Goal: Information Seeking & Learning: Learn about a topic

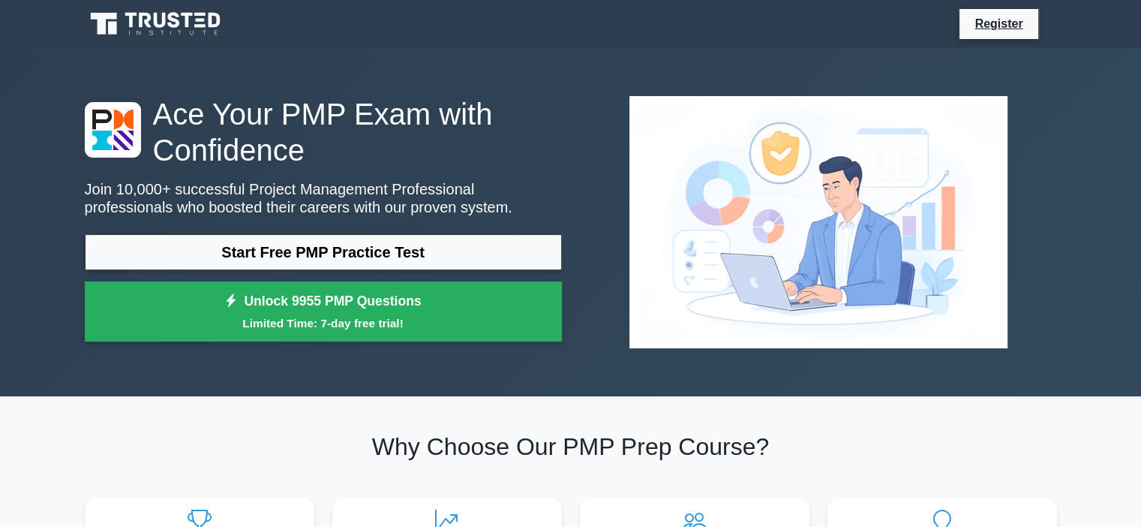
click at [371, 259] on link "Start Free PMP Practice Test" at bounding box center [323, 252] width 477 height 36
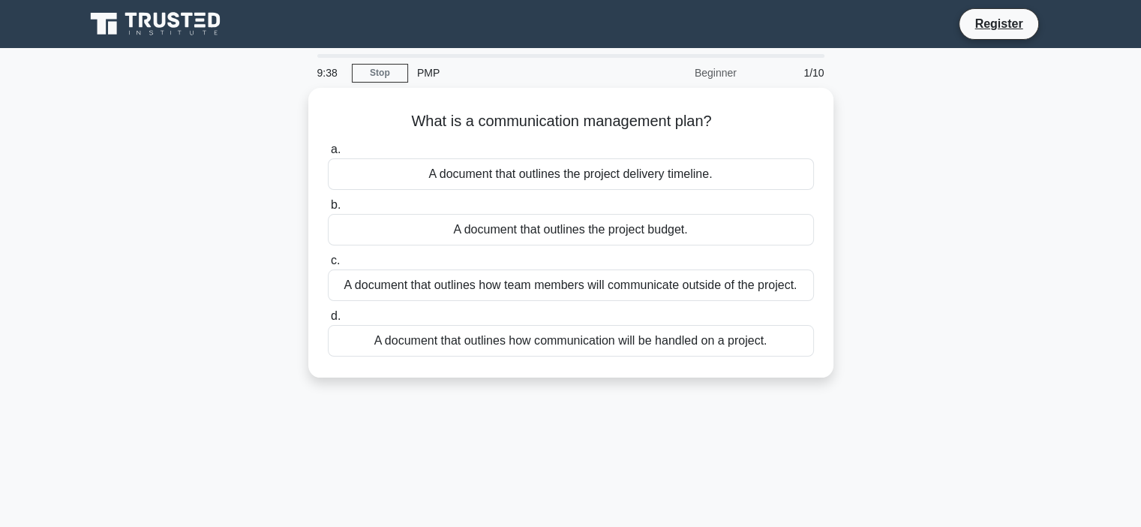
click at [700, 339] on div "A document that outlines how communication will be handled on a project." at bounding box center [571, 341] width 486 height 32
click at [328, 321] on input "d. A document that outlines how communication will be handled on a project." at bounding box center [328, 316] width 0 height 10
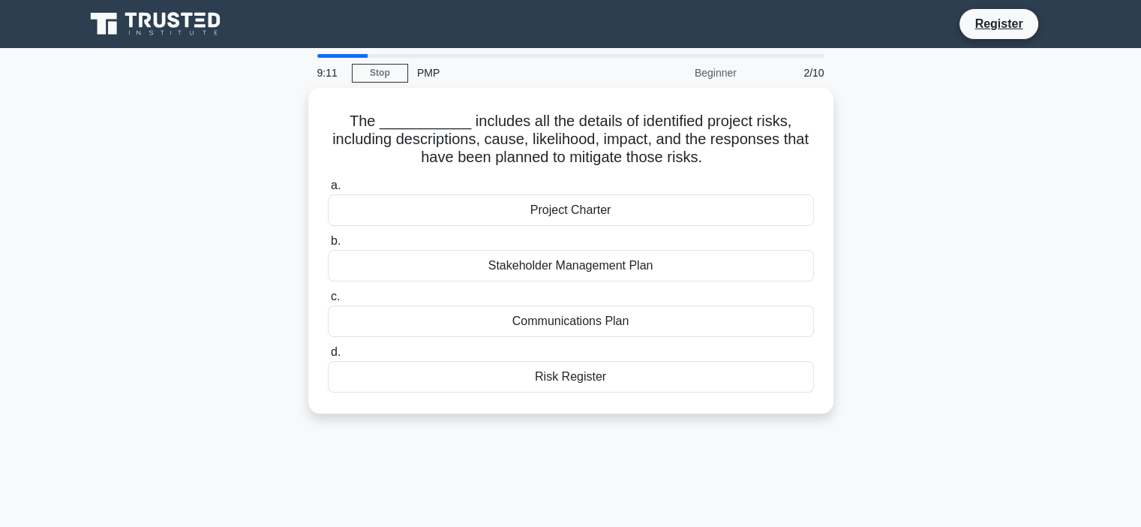
click at [563, 372] on div "Risk Register" at bounding box center [571, 377] width 486 height 32
click at [328, 357] on input "d. Risk Register" at bounding box center [328, 352] width 0 height 10
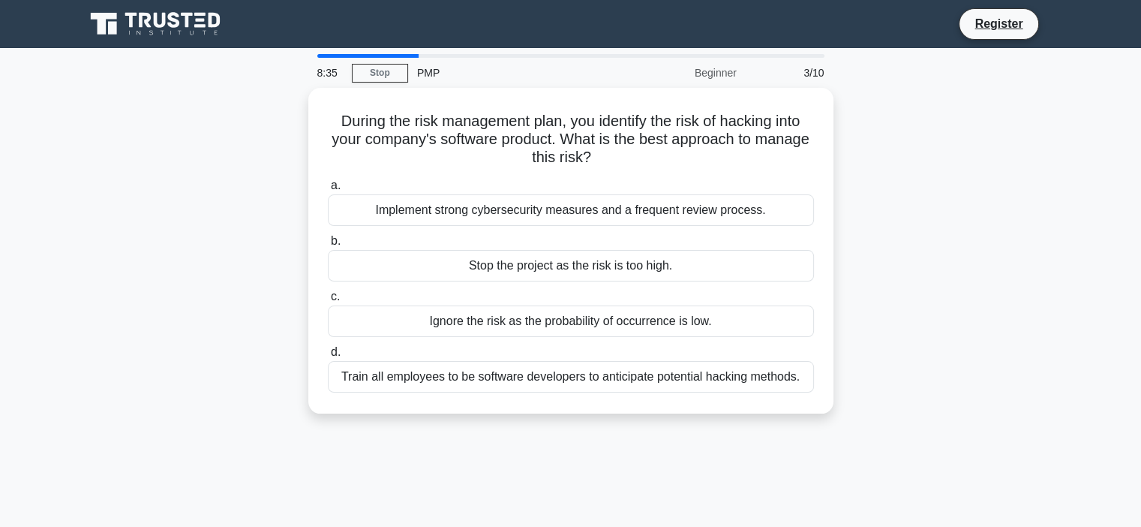
click at [499, 214] on div "Implement strong cybersecurity measures and a frequent review process." at bounding box center [571, 210] width 486 height 32
click at [328, 191] on input "a. Implement strong cybersecurity measures and a frequent review process." at bounding box center [328, 186] width 0 height 10
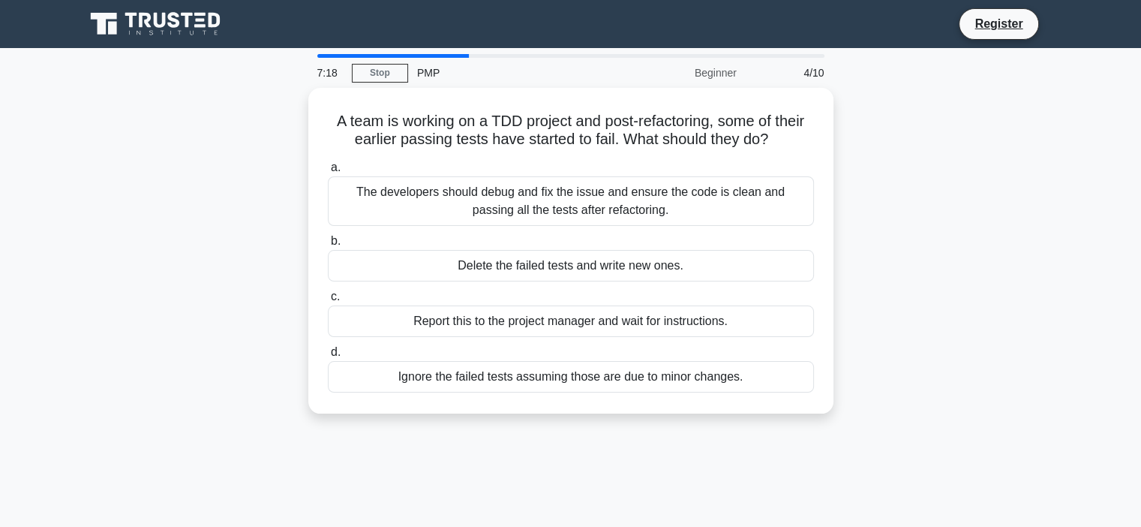
click at [522, 189] on div "The developers should debug and fix the issue and ensure the code is clean and …" at bounding box center [571, 201] width 486 height 50
click at [328, 173] on input "a. The developers should debug and fix the issue and ensure the code is clean a…" at bounding box center [328, 168] width 0 height 10
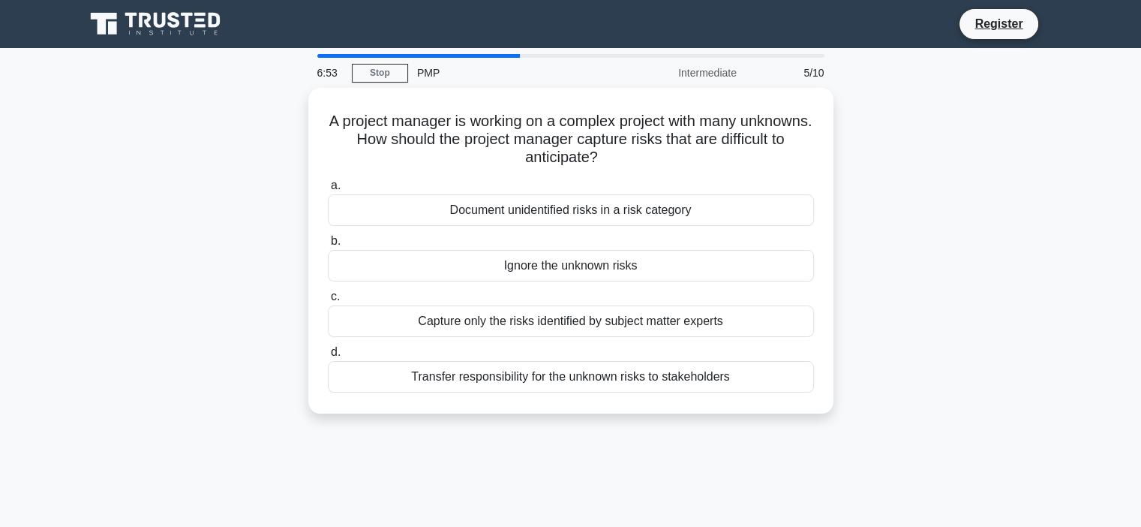
click at [632, 207] on div "Document unidentified risks in a risk category" at bounding box center [571, 210] width 486 height 32
click at [328, 191] on input "a. Document unidentified risks in a risk category" at bounding box center [328, 186] width 0 height 10
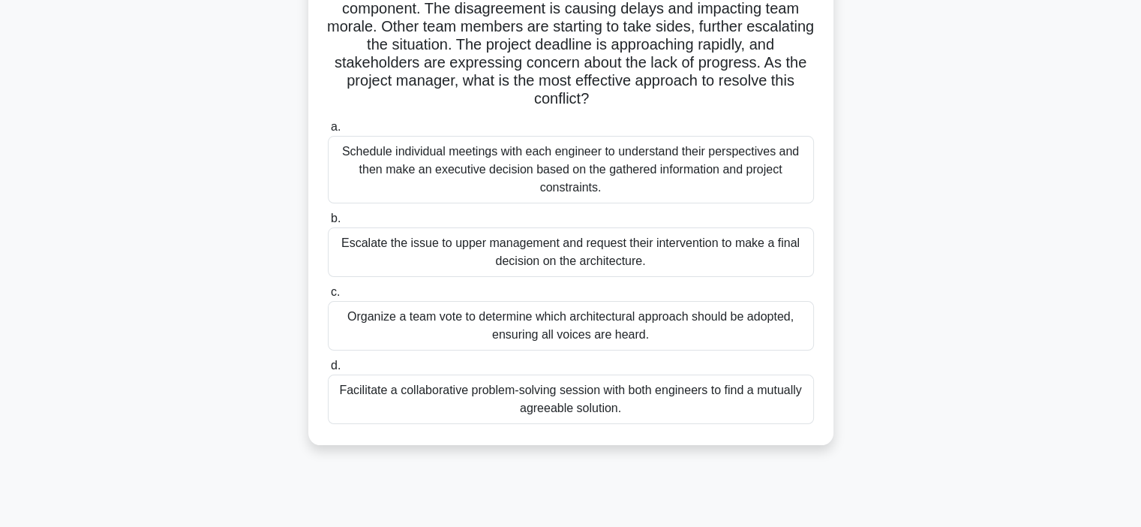
scroll to position [174, 0]
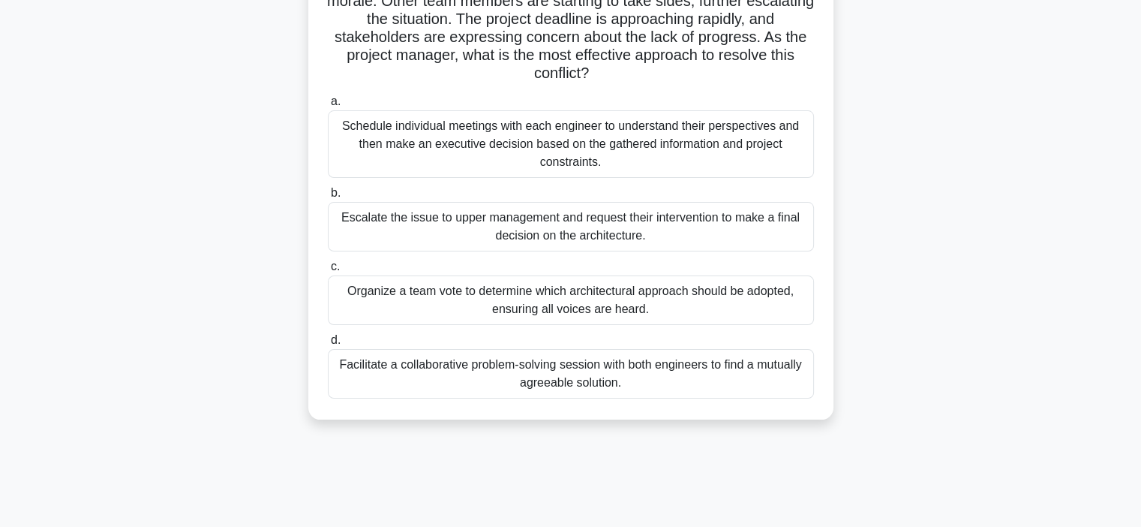
click at [726, 362] on div "Facilitate a collaborative problem-solving session with both engineers to find …" at bounding box center [571, 374] width 486 height 50
click at [328, 345] on input "d. Facilitate a collaborative problem-solving session with both engineers to fi…" at bounding box center [328, 340] width 0 height 10
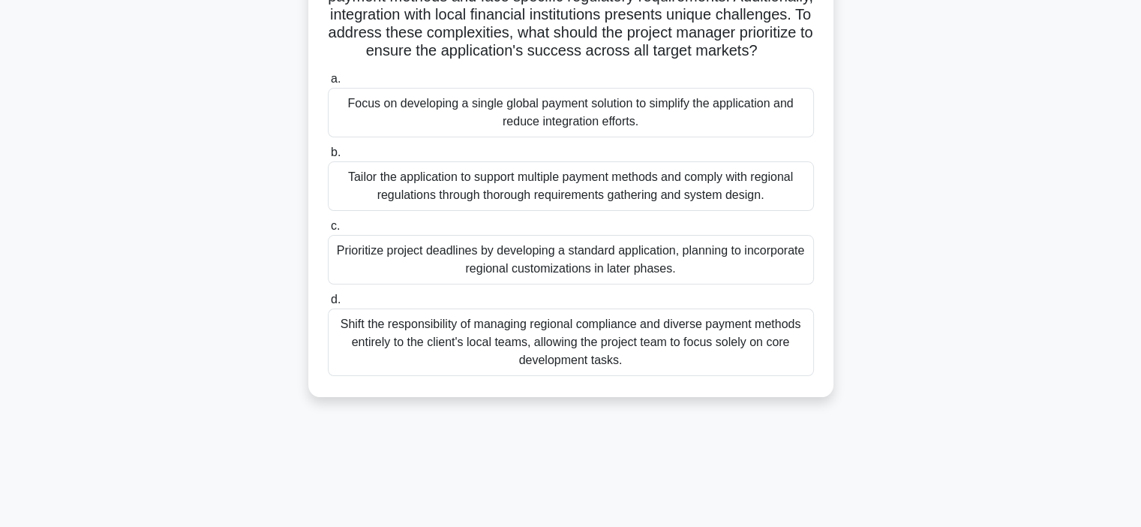
scroll to position [183, 0]
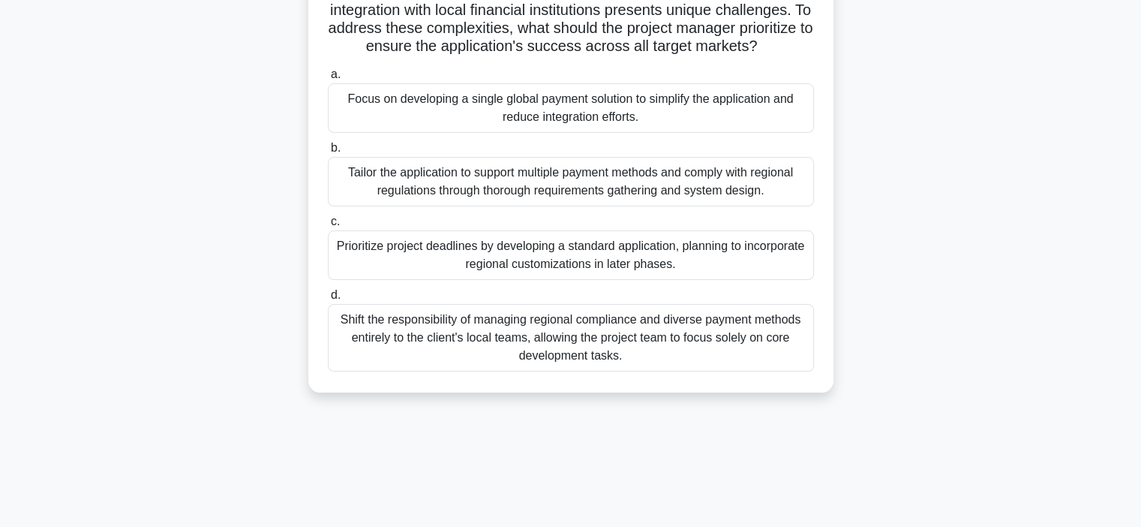
click at [746, 193] on div "Tailor the application to support multiple payment methods and comply with regi…" at bounding box center [571, 182] width 486 height 50
click at [328, 153] on input "b. Tailor the application to support multiple payment methods and comply with r…" at bounding box center [328, 148] width 0 height 10
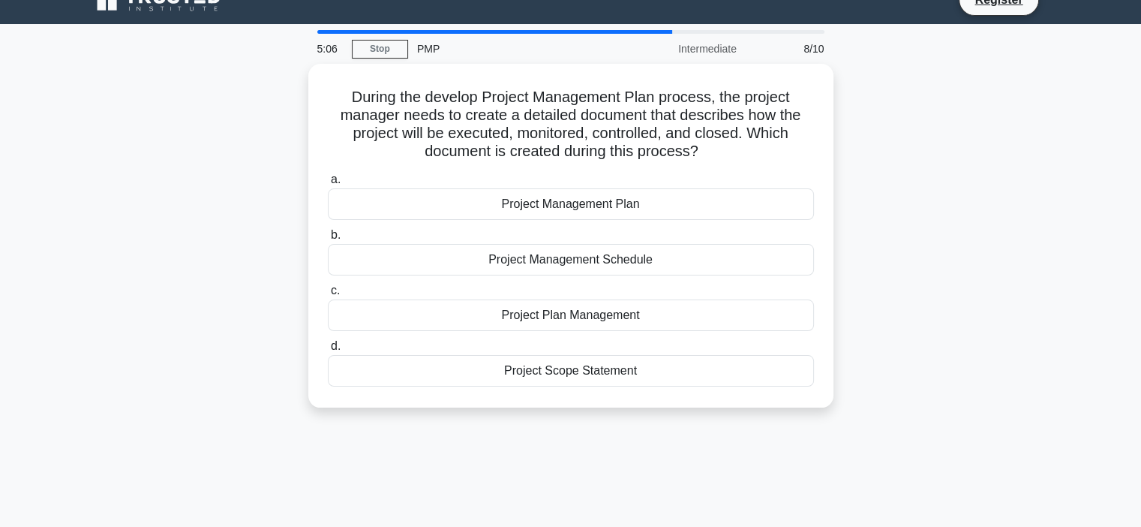
scroll to position [0, 0]
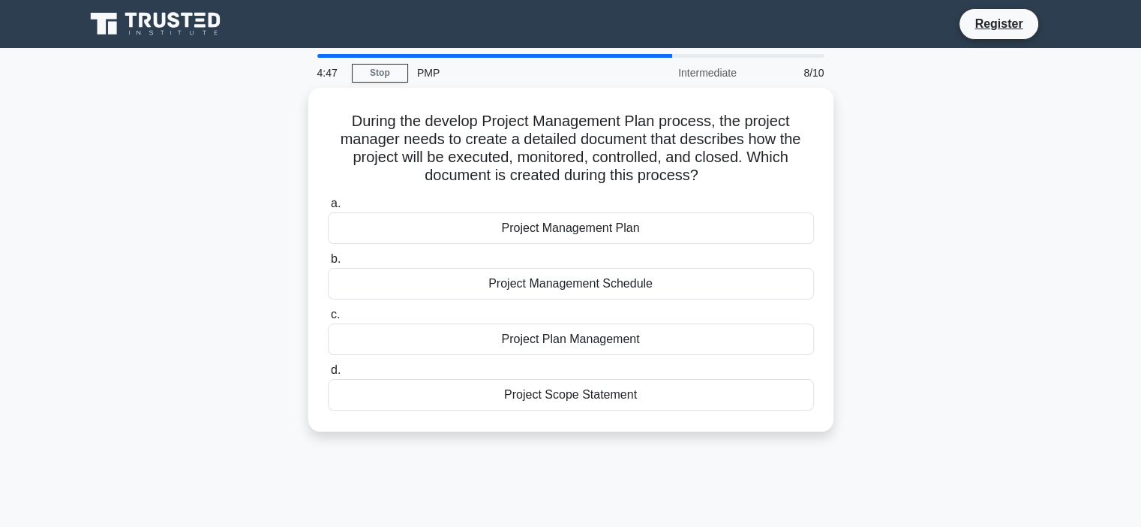
click at [661, 226] on div "Project Management Plan" at bounding box center [571, 228] width 486 height 32
click at [328, 209] on input "a. Project Management Plan" at bounding box center [328, 204] width 0 height 10
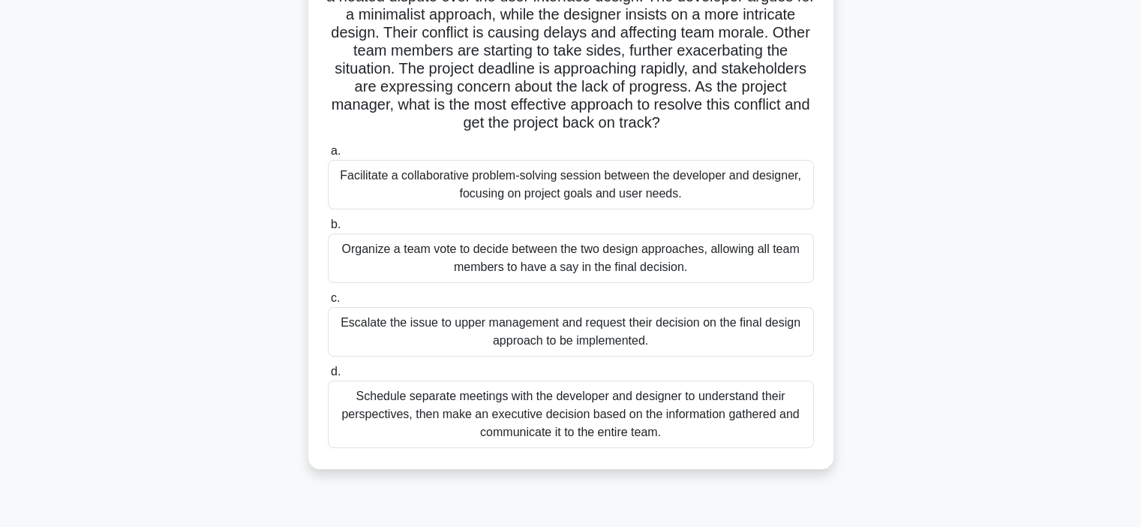
scroll to position [146, 0]
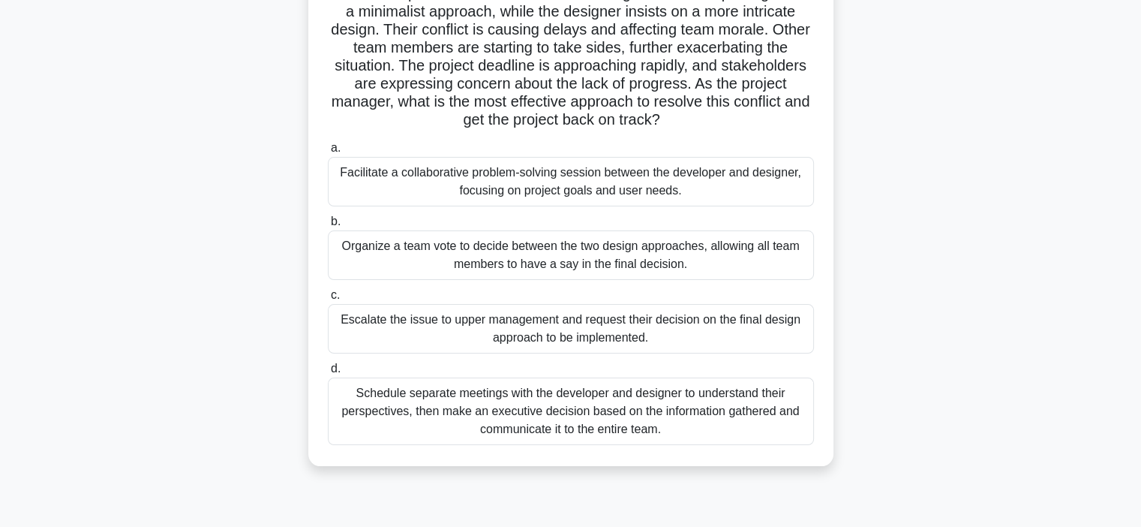
click at [655, 175] on div "Facilitate a collaborative problem-solving session between the developer and de…" at bounding box center [571, 182] width 486 height 50
click at [328, 153] on input "a. Facilitate a collaborative problem-solving session between the developer and…" at bounding box center [328, 148] width 0 height 10
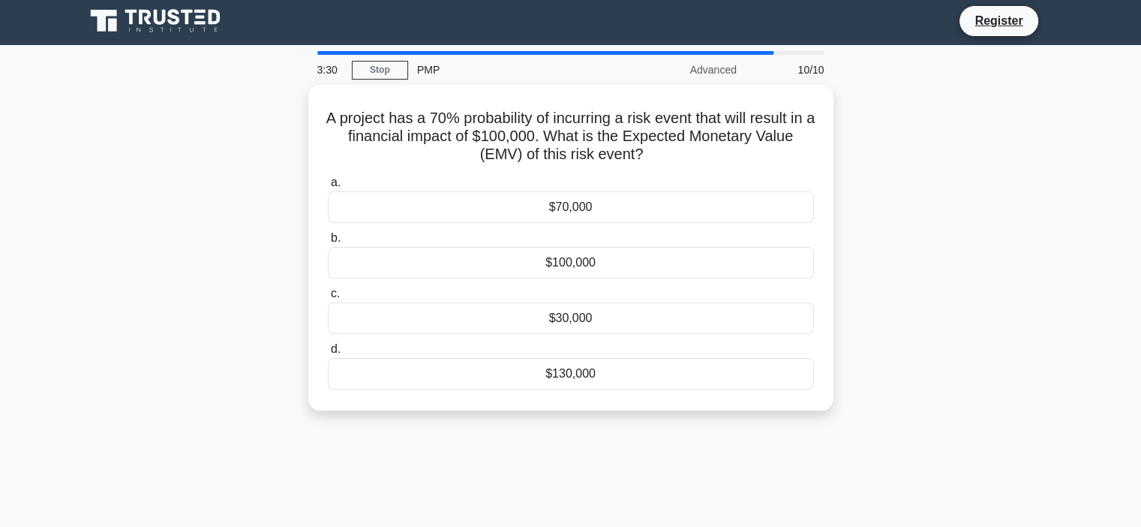
scroll to position [0, 0]
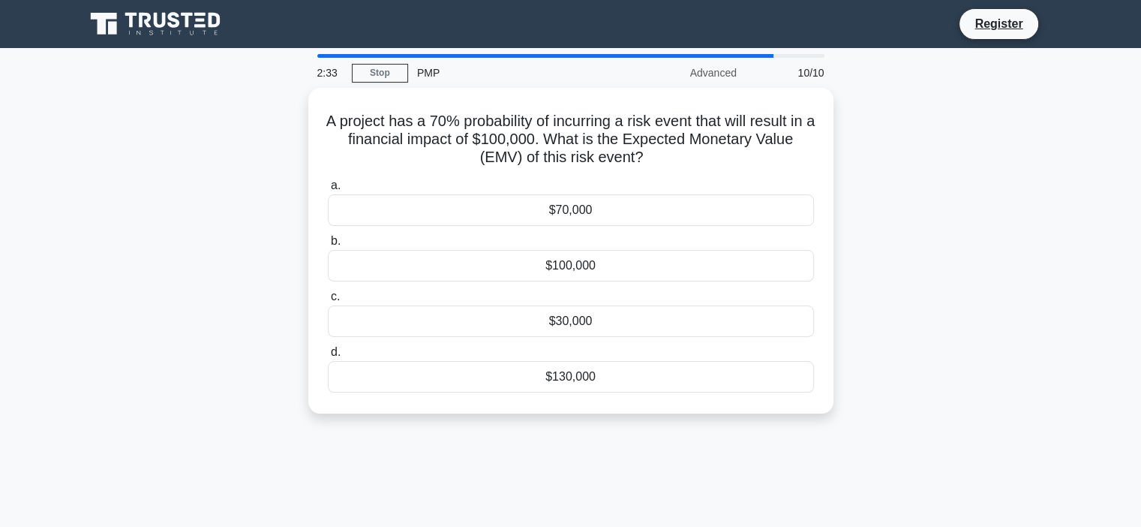
click at [638, 323] on div "$30,000" at bounding box center [571, 321] width 486 height 32
click at [328, 302] on input "c. $30,000" at bounding box center [328, 297] width 0 height 10
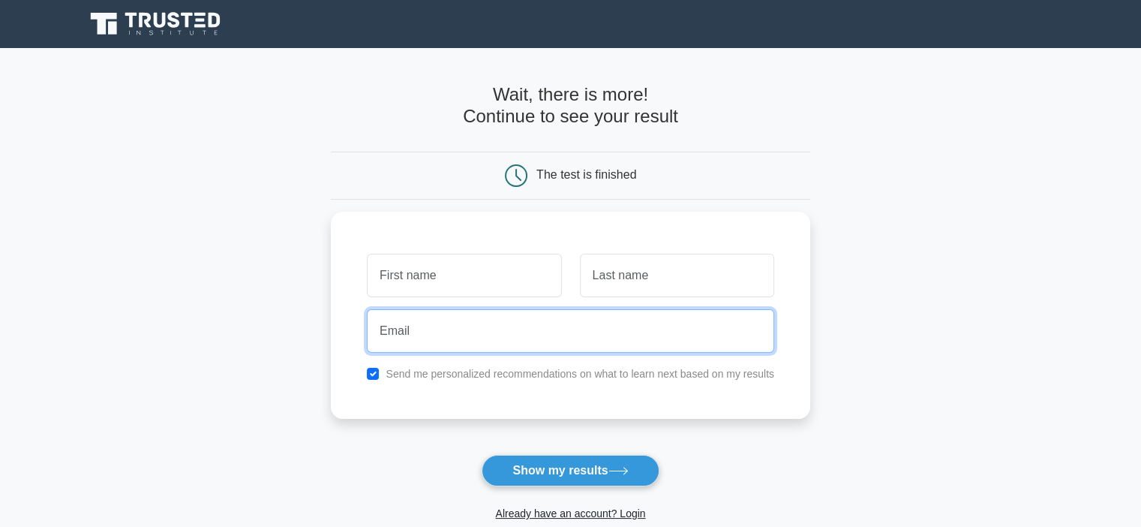
click at [448, 310] on input "email" at bounding box center [570, 331] width 407 height 44
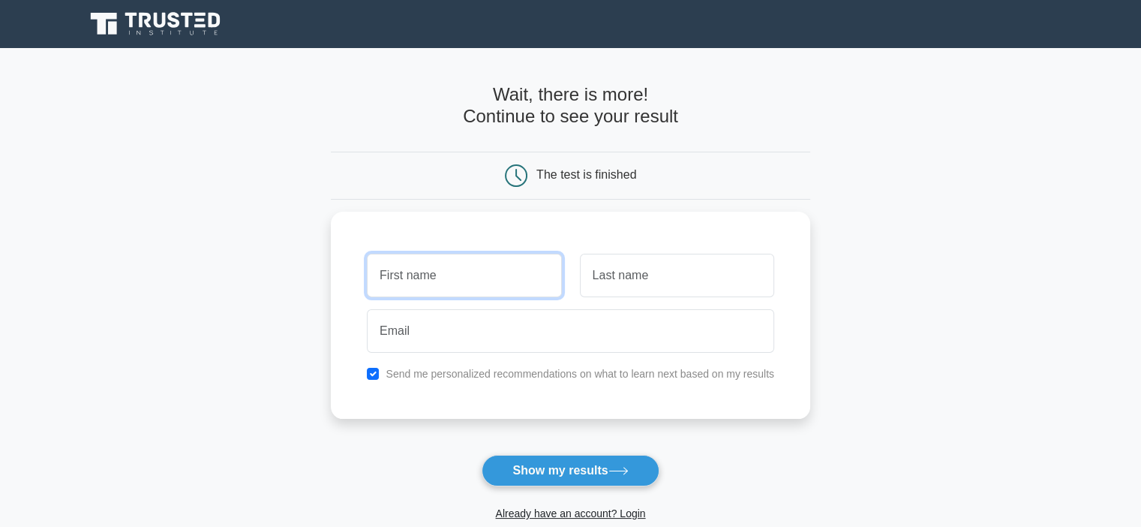
click at [432, 268] on input "text" at bounding box center [464, 276] width 194 height 44
type input "K"
type input "[PERSON_NAME]"
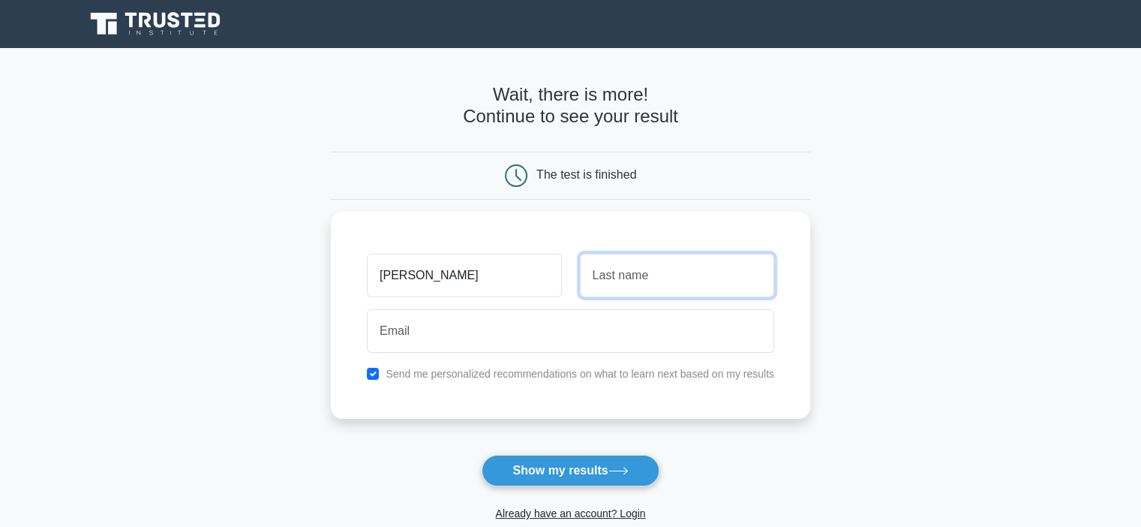
click at [618, 275] on input "text" at bounding box center [677, 276] width 194 height 44
type input "KOKOU"
click at [514, 303] on div at bounding box center [570, 331] width 425 height 56
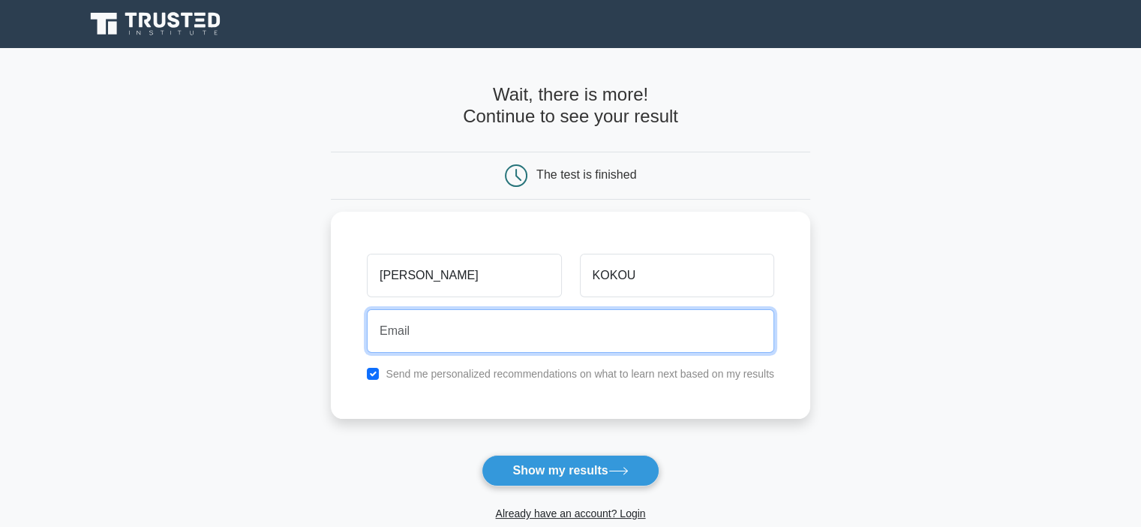
click at [494, 319] on input "email" at bounding box center [570, 331] width 407 height 44
type input "aladjiweka@gmail.com"
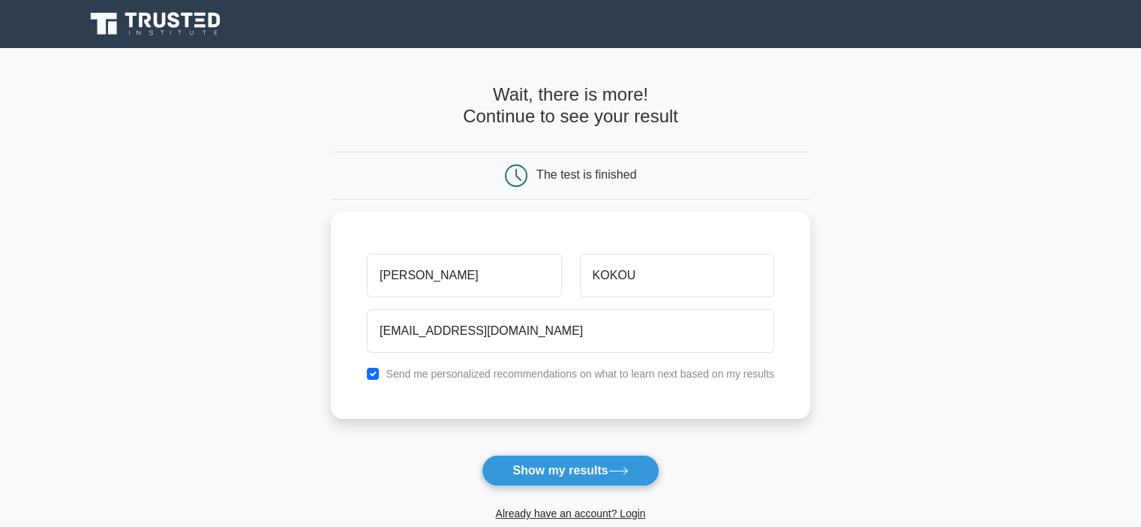
drag, startPoint x: 535, startPoint y: 469, endPoint x: 493, endPoint y: 396, distance: 84.0
click at [493, 396] on form "Wait, there is more! Continue to see your result The test is finished Ambroise" at bounding box center [570, 318] width 479 height 468
click at [563, 479] on button "Show my results" at bounding box center [570, 471] width 177 height 32
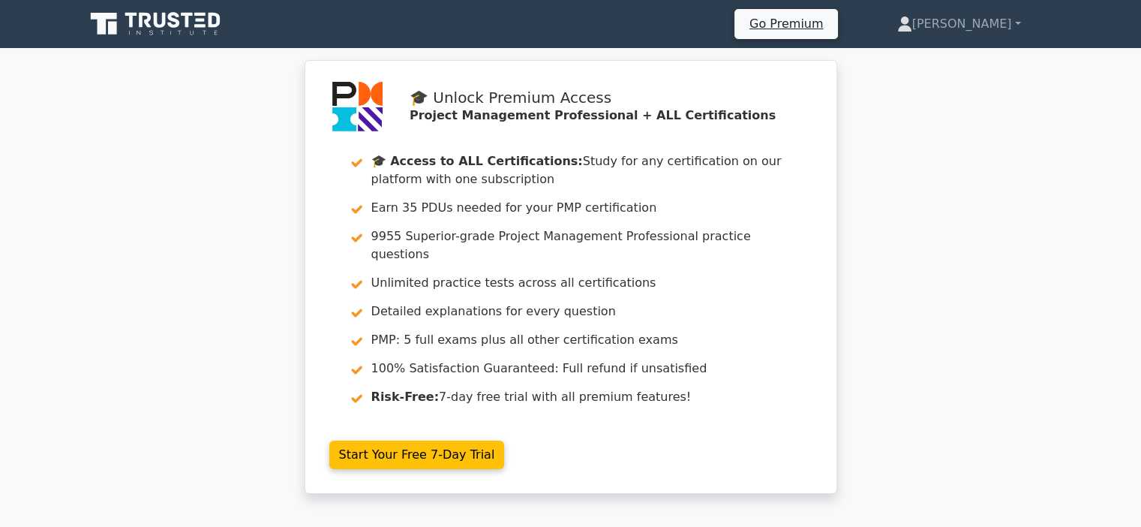
click at [399, 440] on link "Start Your Free 7-Day Trial" at bounding box center [417, 454] width 176 height 29
